Goal: Check status: Check status

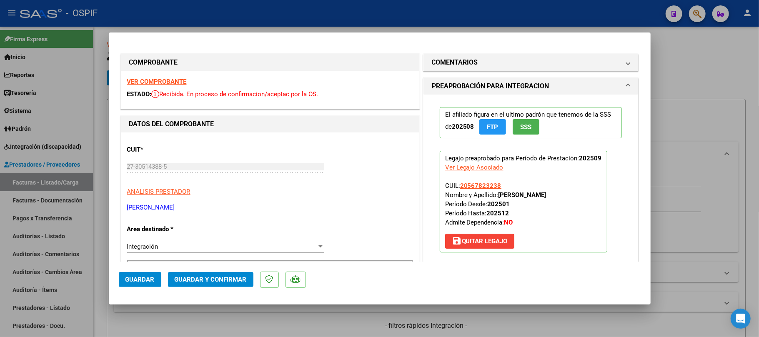
scroll to position [351, 0]
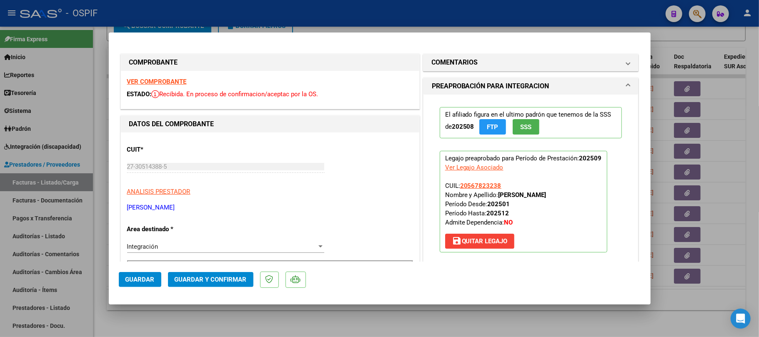
click at [498, 294] on mat-dialog-actions "Guardar Guardar y Confirmar" at bounding box center [380, 278] width 522 height 33
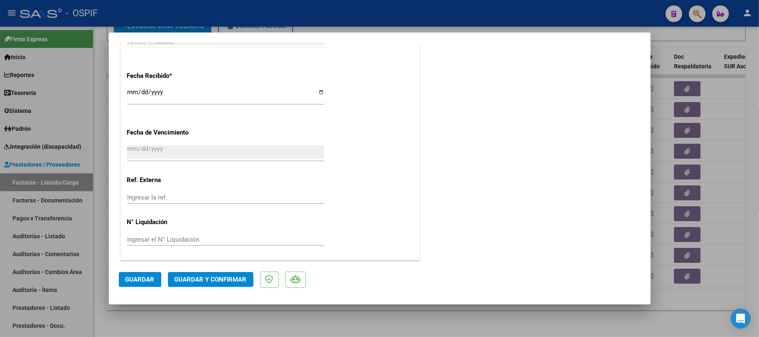
scroll to position [0, 0]
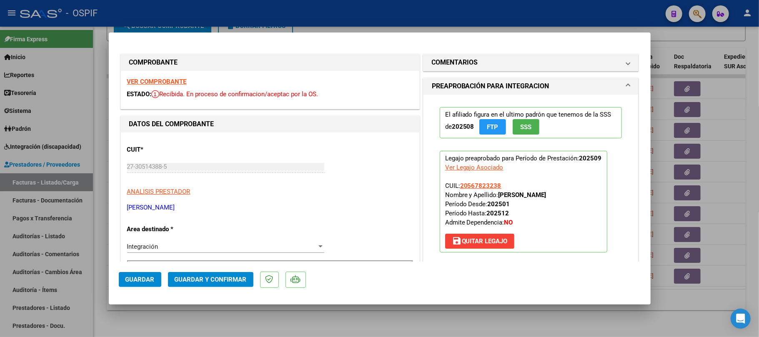
click at [423, 154] on div "El afiliado figura en el ultimo padrón que tenemos de la SSS de 202508 FTP SSS …" at bounding box center [530, 183] width 215 height 177
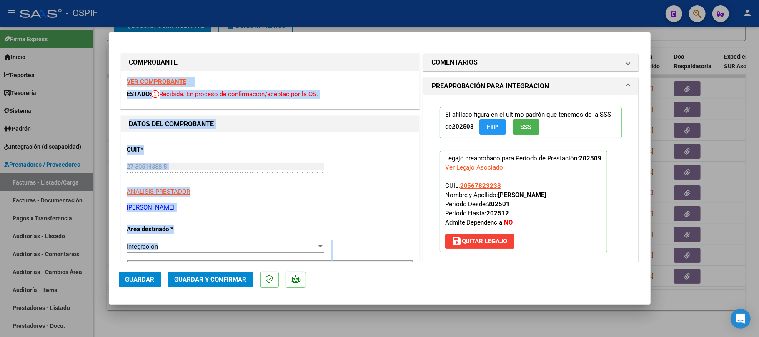
click at [421, 55] on div "COMENTARIOS Comentarios De la Obra Social: Comentarios de la Obra Social (no vi…" at bounding box center [530, 63] width 219 height 18
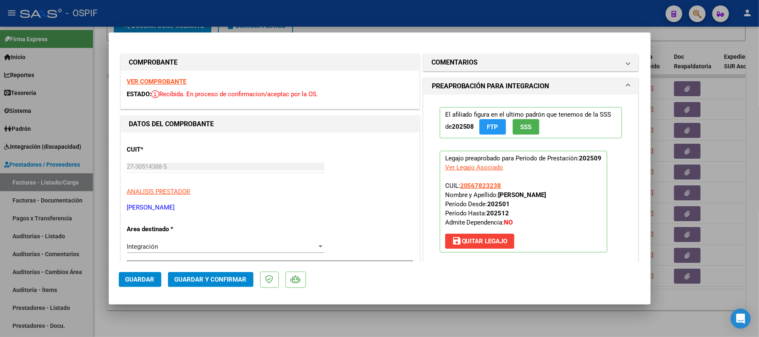
click at [421, 54] on div "COMENTARIOS Comentarios De la Obra Social: Comentarios de la Obra Social (no vi…" at bounding box center [530, 63] width 219 height 18
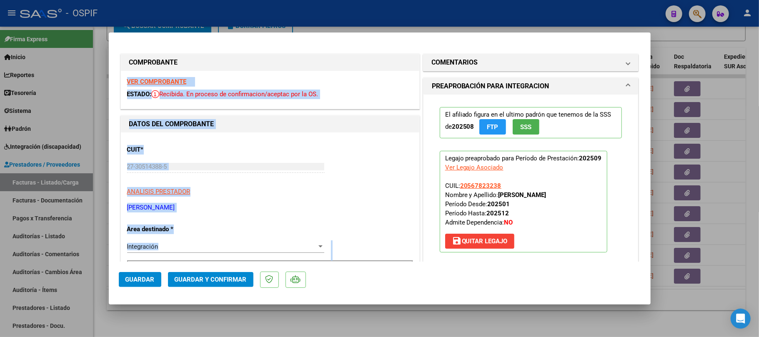
click at [413, 54] on div "COMPROBANTE VER COMPROBANTE ESTADO: Recibida. En proceso de confirmacion/acepta…" at bounding box center [269, 81] width 299 height 55
drag, startPoint x: 414, startPoint y: 55, endPoint x: 418, endPoint y: 54, distance: 4.2
click at [415, 55] on div "COMPROBANTE VER COMPROBANTE ESTADO: Recibida. En proceso de confirmacion/acepta…" at bounding box center [270, 81] width 303 height 55
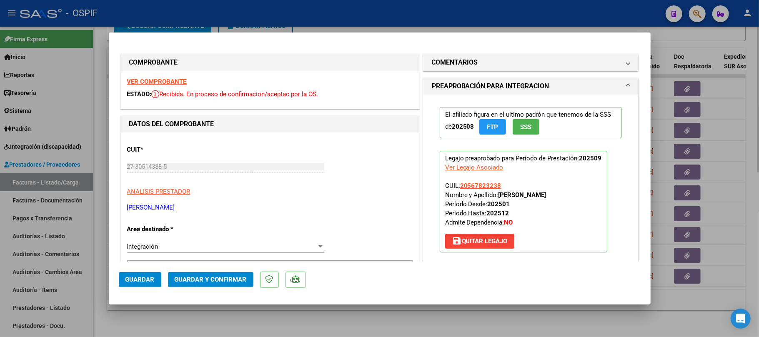
drag, startPoint x: 427, startPoint y: 329, endPoint x: 295, endPoint y: 319, distance: 132.5
click at [432, 327] on div at bounding box center [379, 168] width 759 height 337
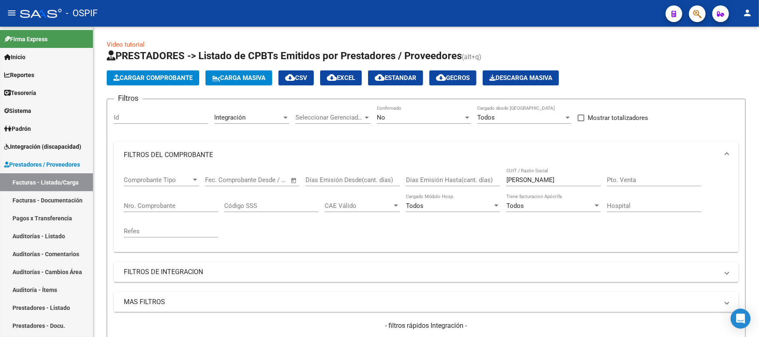
scroll to position [351, 0]
